Goal: Task Accomplishment & Management: Manage account settings

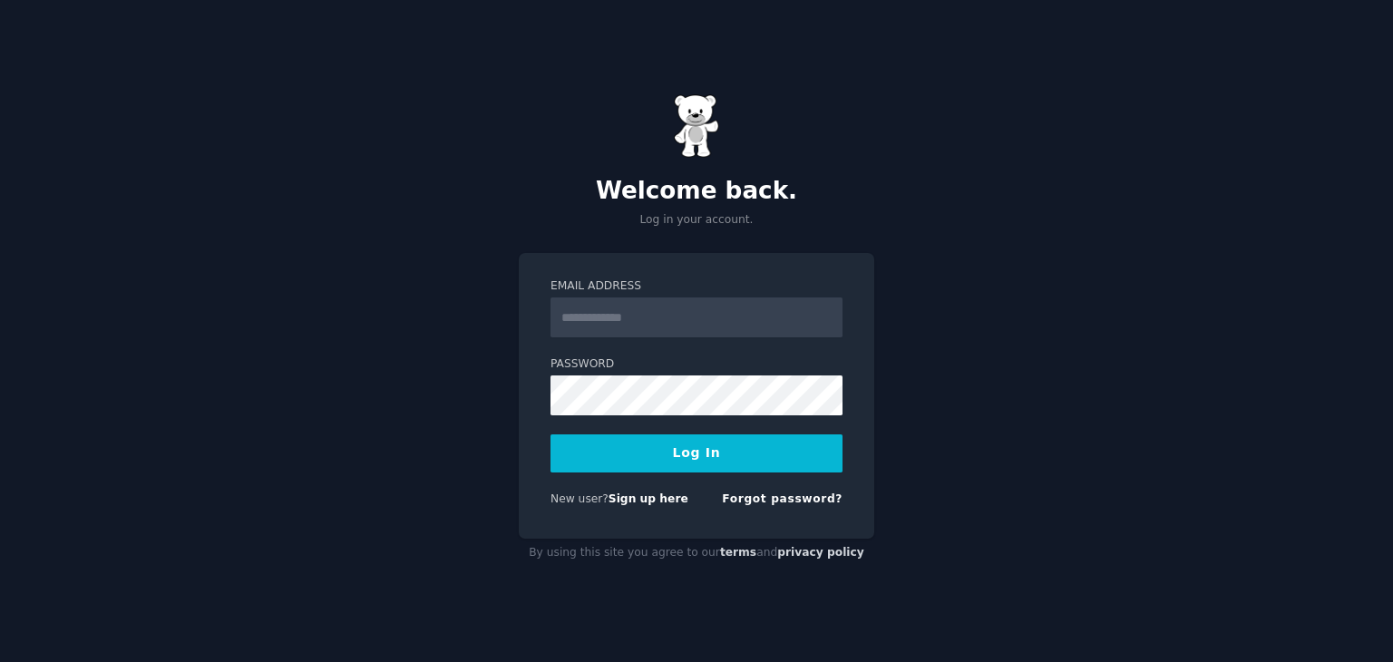
click at [692, 324] on input "Email Address" at bounding box center [697, 318] width 292 height 40
click at [495, 355] on div "Welcome back. Log in your account. Email Address Password Log In New user? Sign…" at bounding box center [696, 331] width 1393 height 662
click at [668, 328] on input "Email Address" at bounding box center [697, 318] width 292 height 40
type input "*"
